Goal: Task Accomplishment & Management: Manage account settings

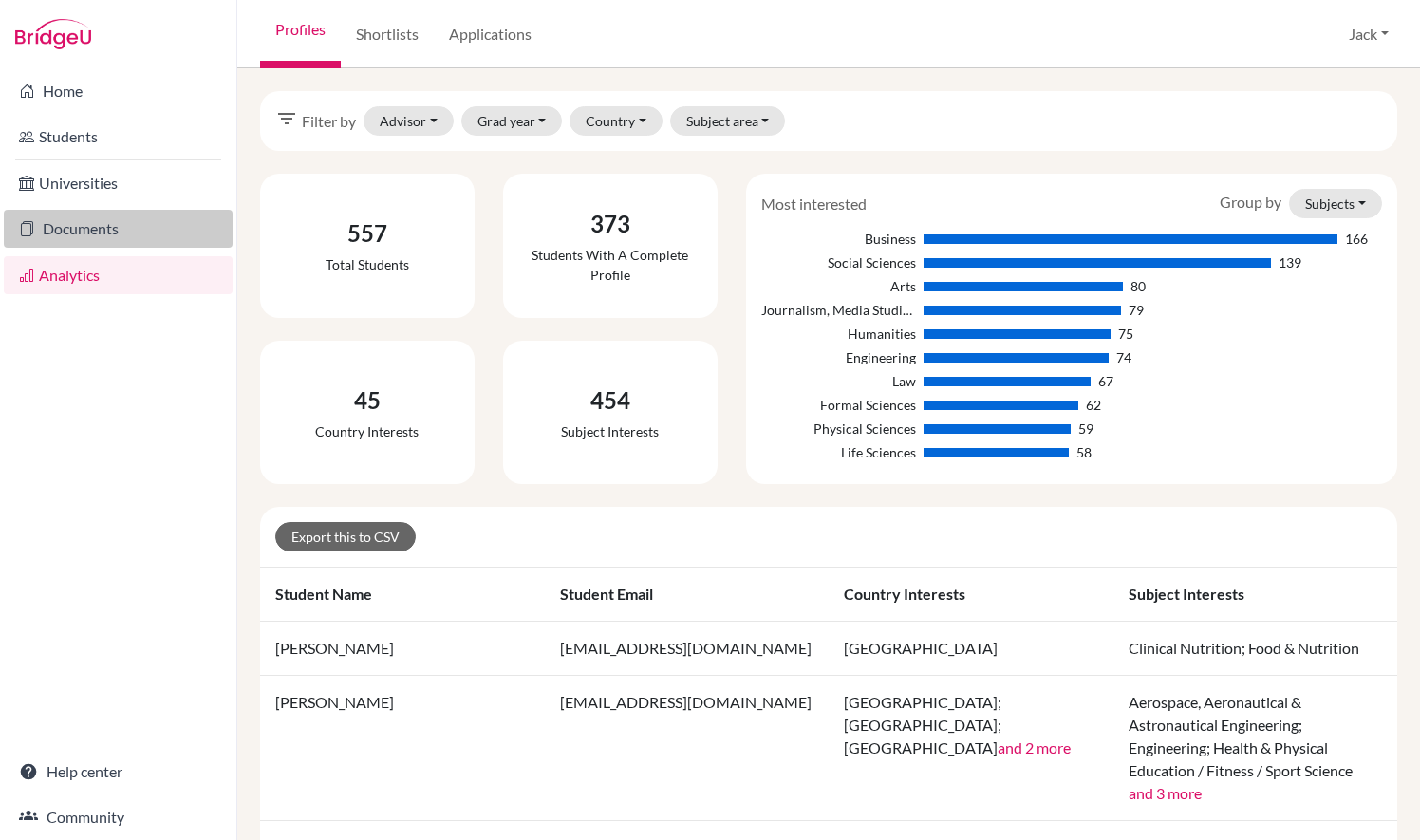
click at [120, 223] on link "Documents" at bounding box center [118, 229] width 229 height 38
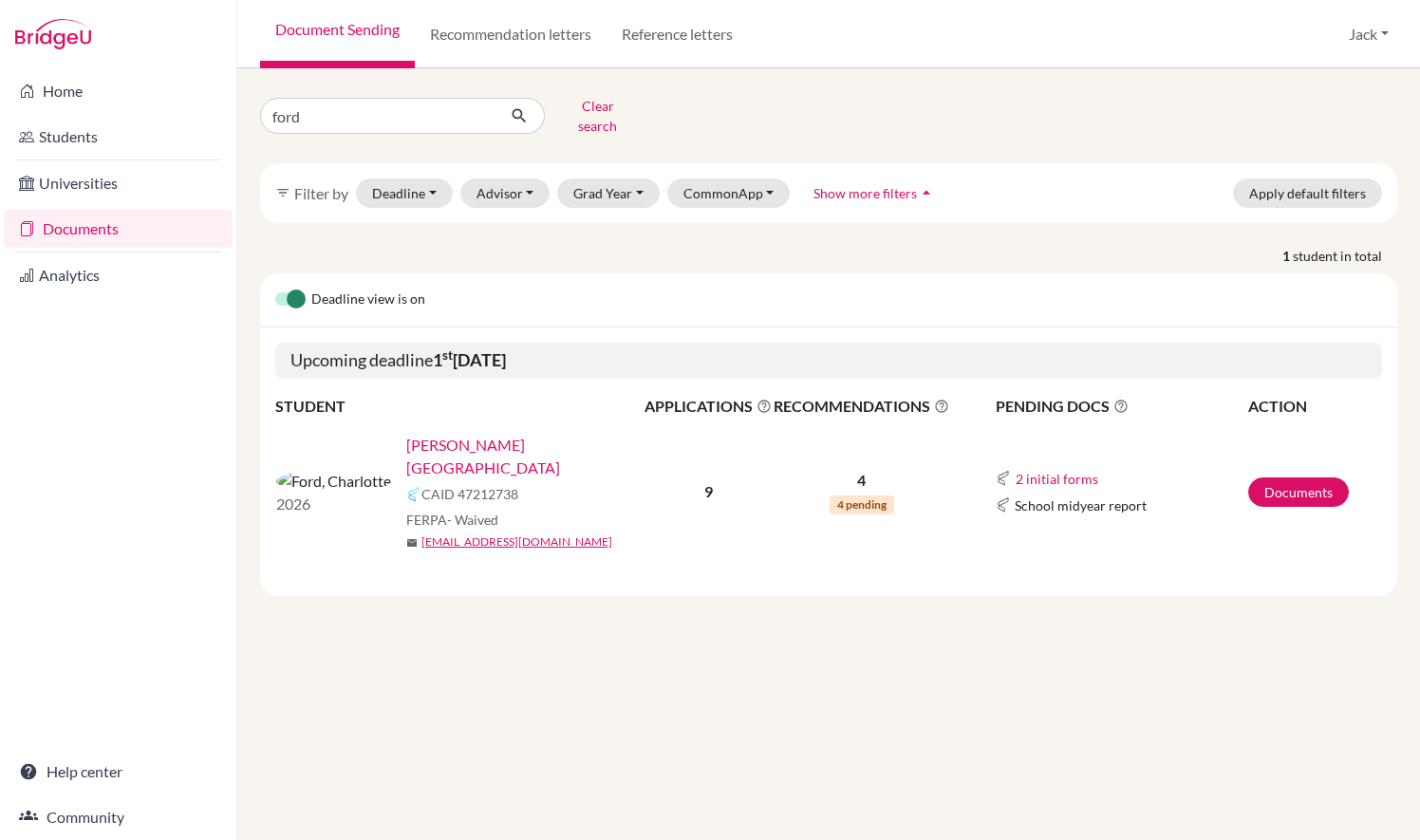
click at [407, 433] on link "[PERSON_NAME][GEOGRAPHIC_DATA]" at bounding box center [531, 456] width 250 height 46
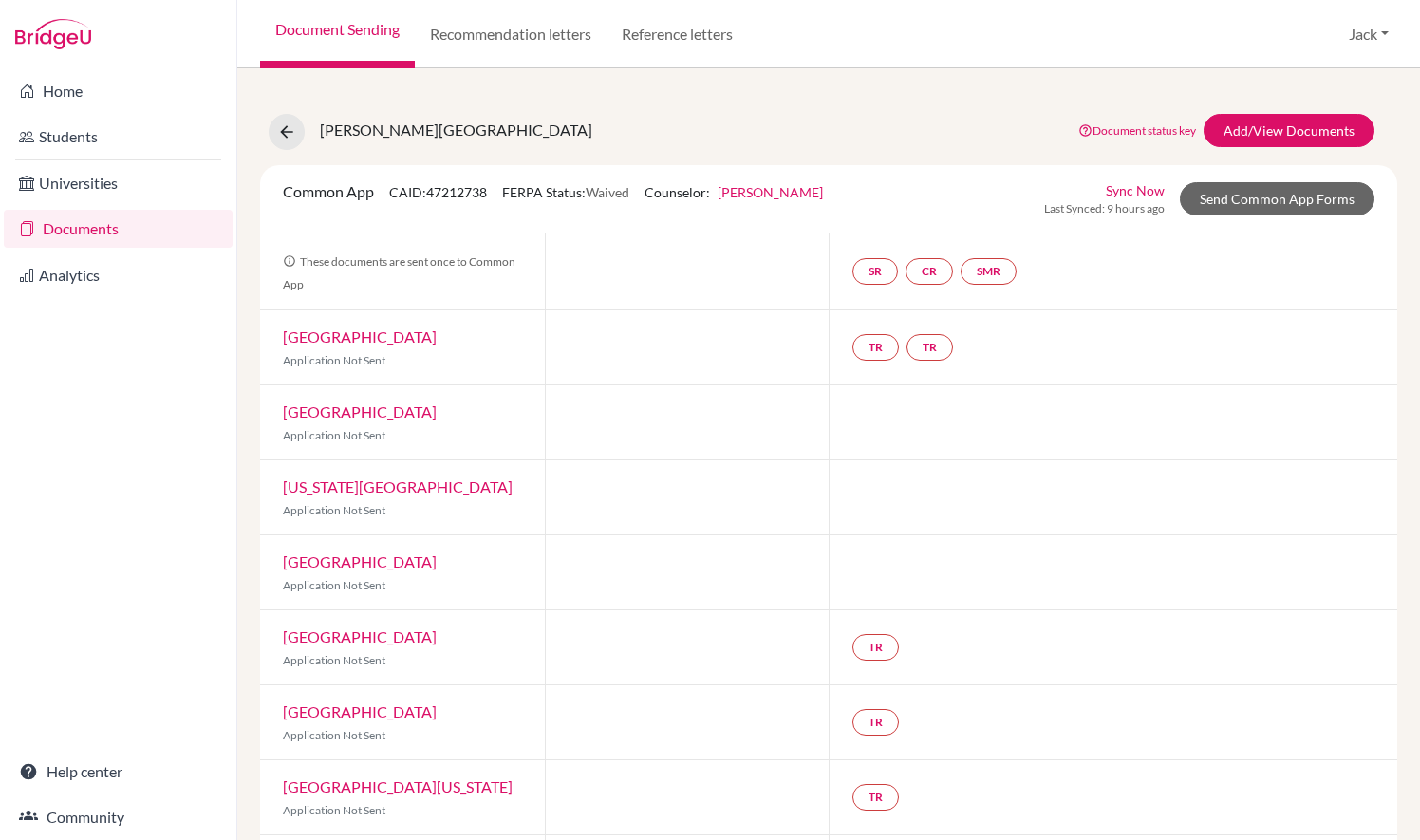
scroll to position [186, 0]
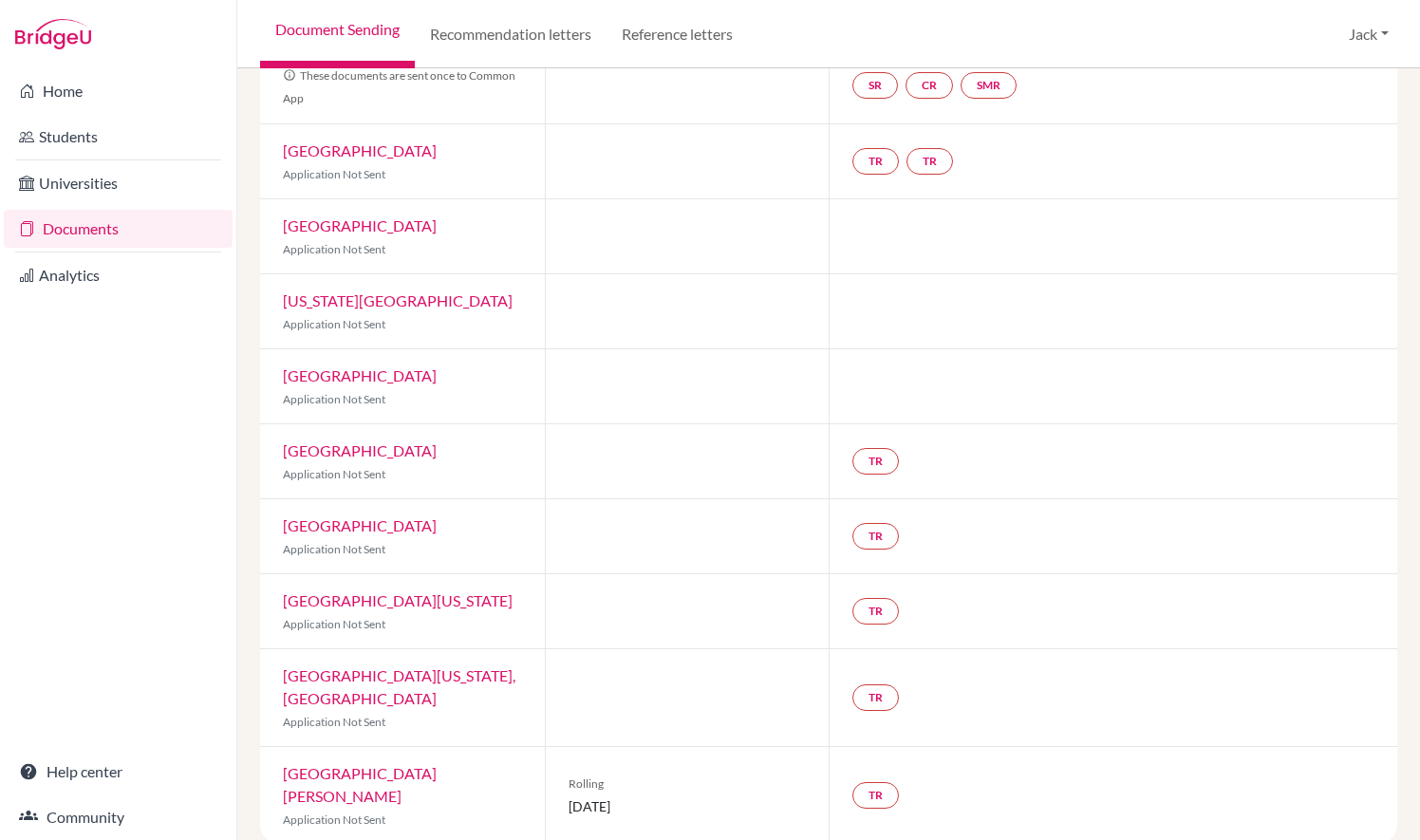
click at [358, 148] on link "[GEOGRAPHIC_DATA]" at bounding box center [360, 151] width 153 height 18
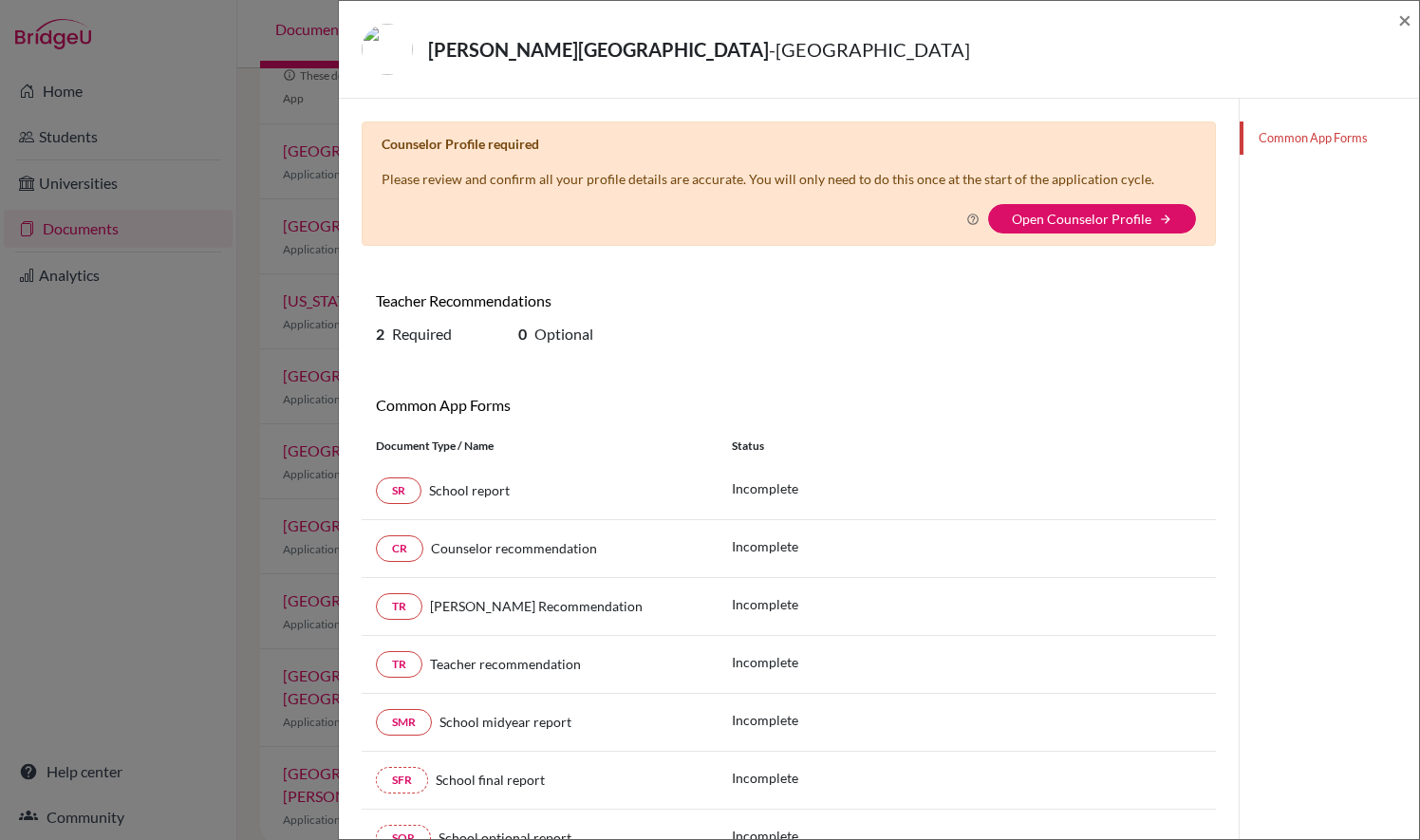
click at [1310, 124] on link "Common App Forms" at bounding box center [1329, 138] width 179 height 34
click at [1310, 137] on link "Common App Forms" at bounding box center [1329, 138] width 179 height 34
click at [1407, 19] on span "×" at bounding box center [1405, 19] width 13 height 28
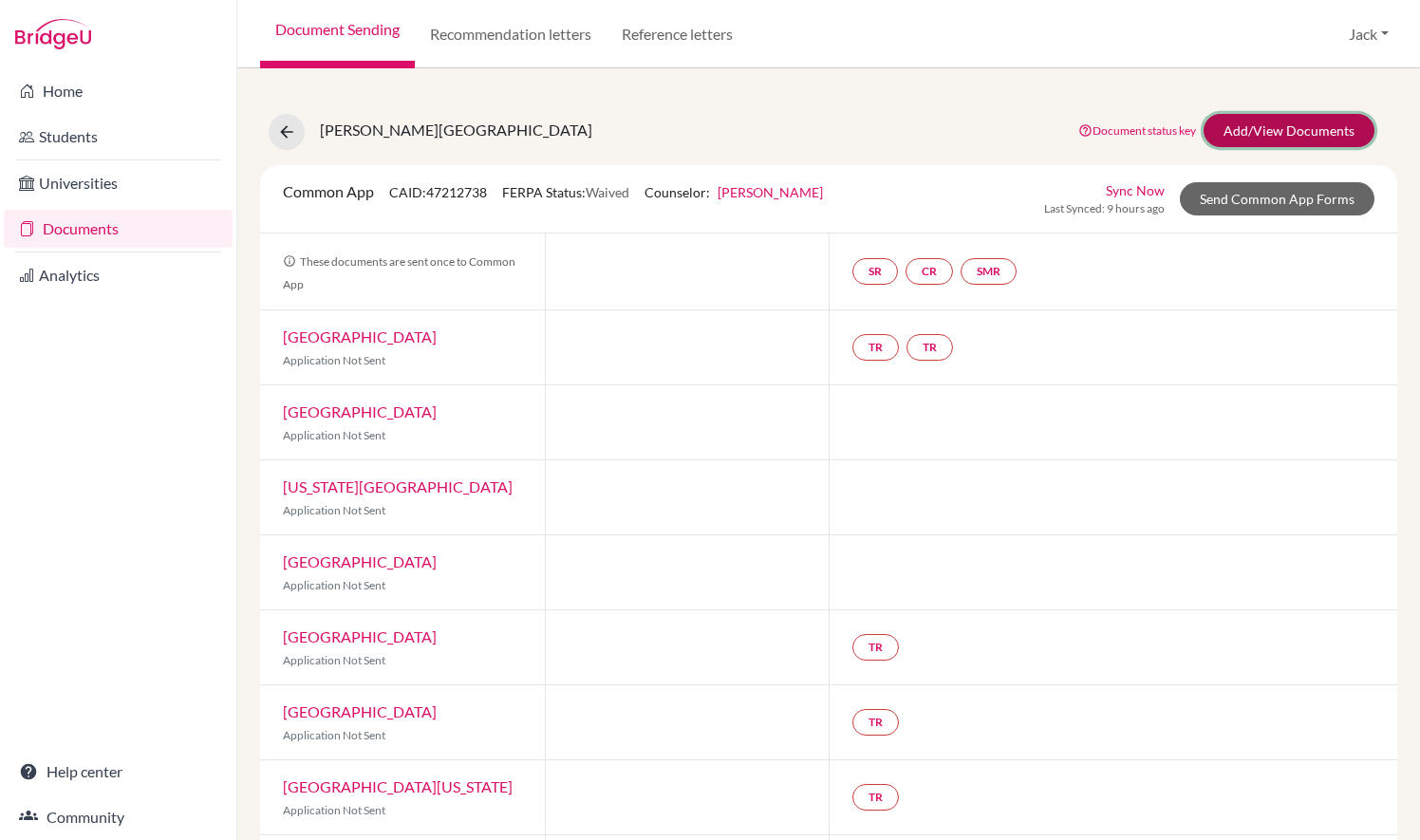
click at [1308, 133] on link "Add/View Documents" at bounding box center [1289, 130] width 171 height 34
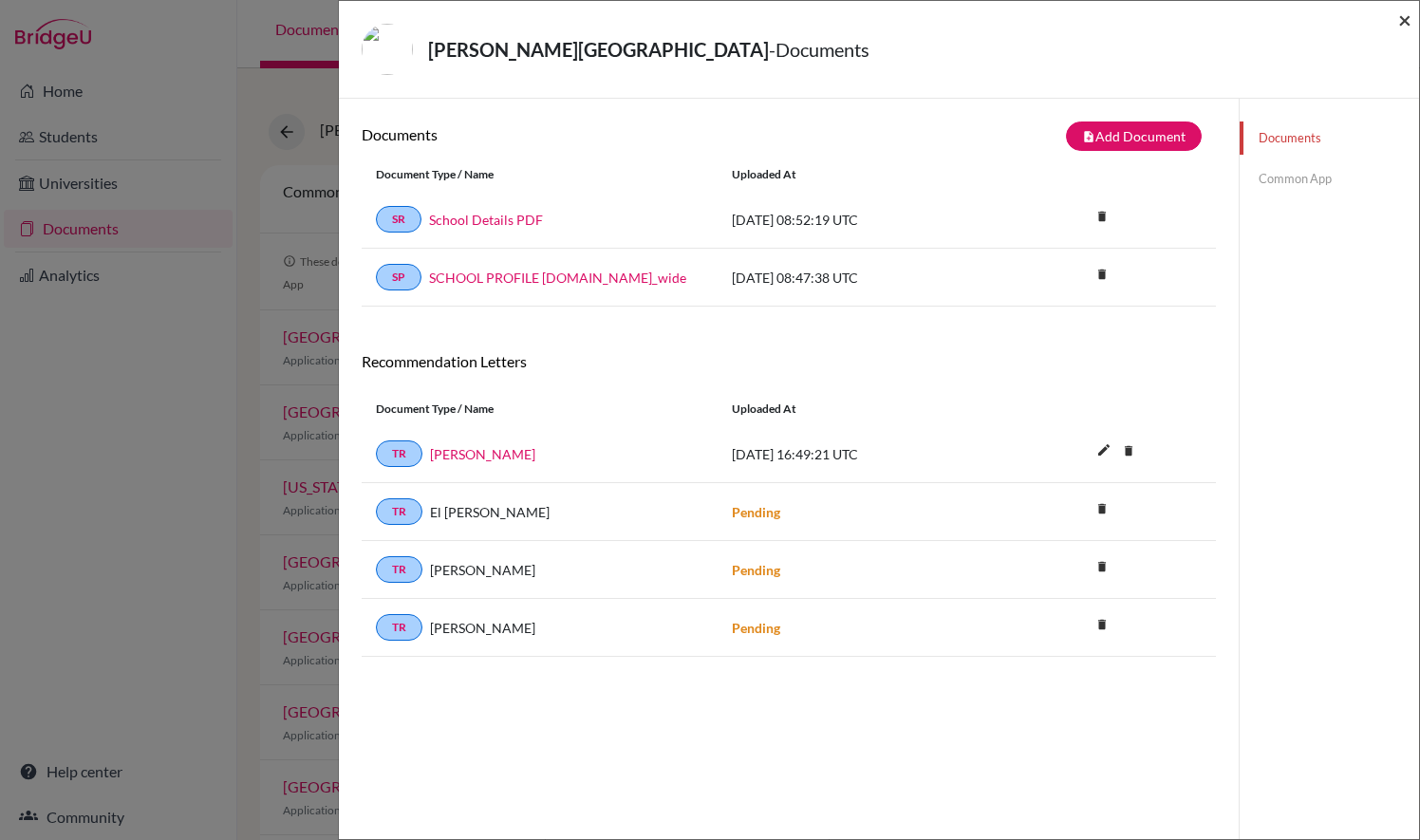
click at [1407, 23] on span "×" at bounding box center [1405, 19] width 13 height 28
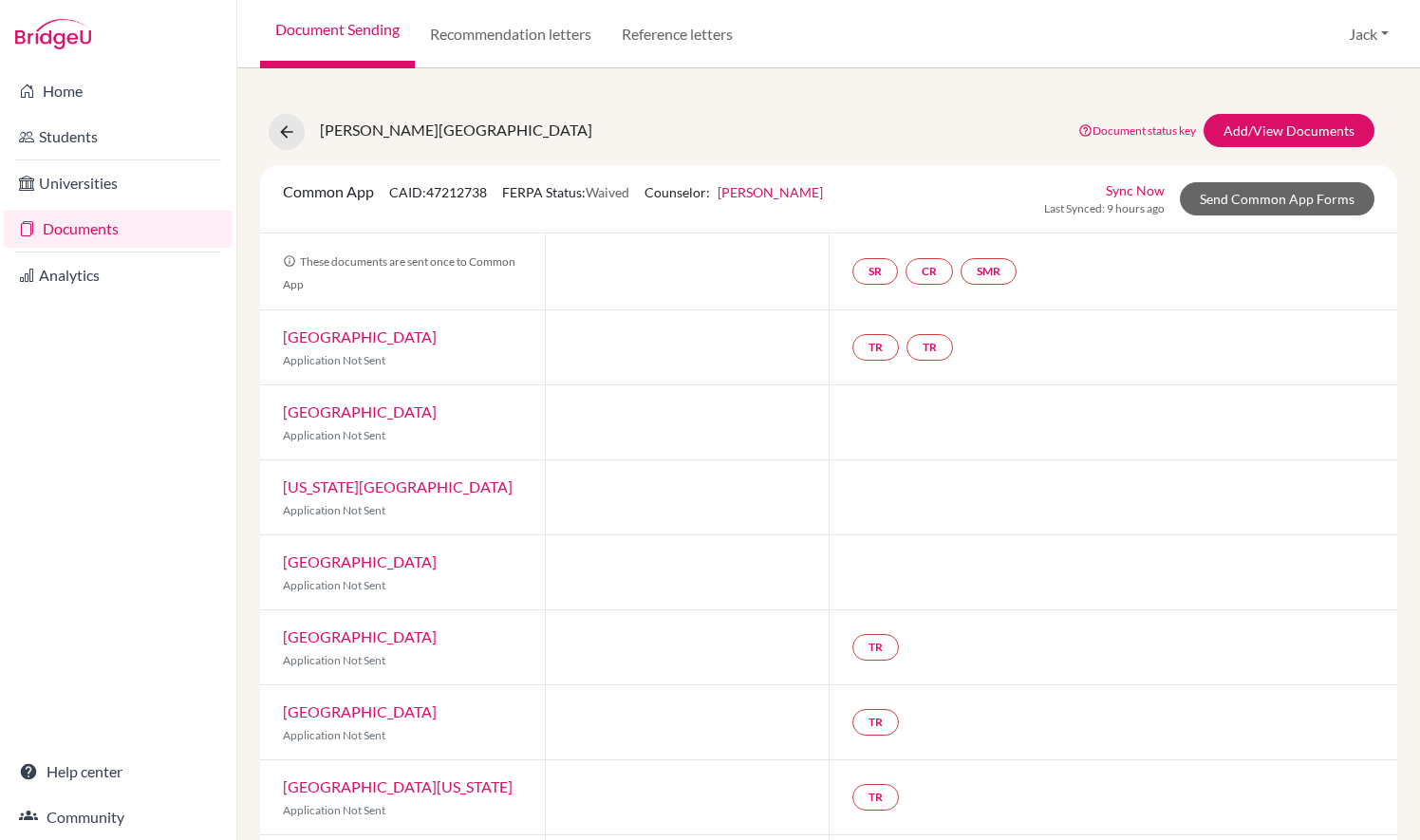
click at [1021, 62] on div "Document Sending Recommendation letters Reference letters Jack Profile School S…" at bounding box center [829, 34] width 1183 height 68
